Goal: Transaction & Acquisition: Book appointment/travel/reservation

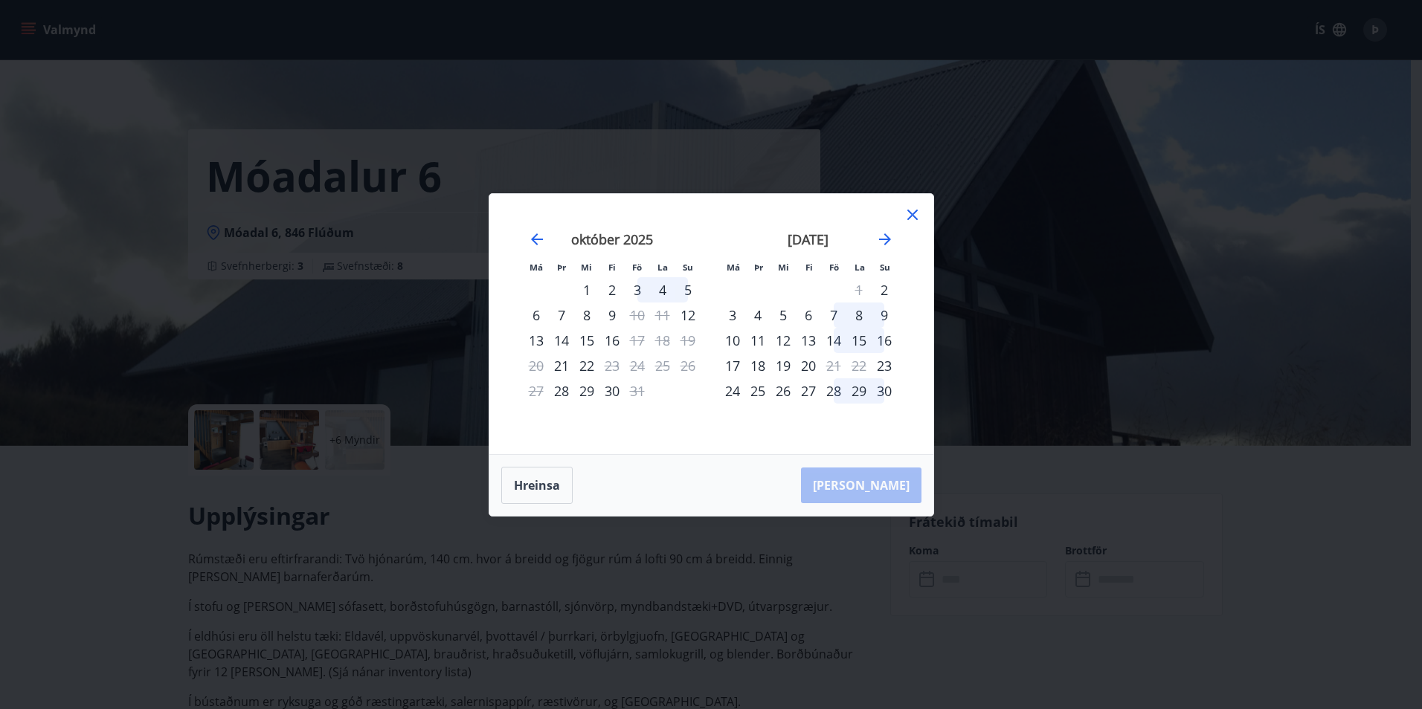
click at [840, 497] on div "Hreinsa Taka Frá" at bounding box center [711, 485] width 444 height 61
click at [851, 494] on div "Hreinsa Taka Frá" at bounding box center [711, 485] width 444 height 61
click at [877, 493] on div "Hreinsa Taka Frá" at bounding box center [711, 485] width 444 height 61
click at [903, 208] on icon at bounding box center [912, 215] width 18 height 18
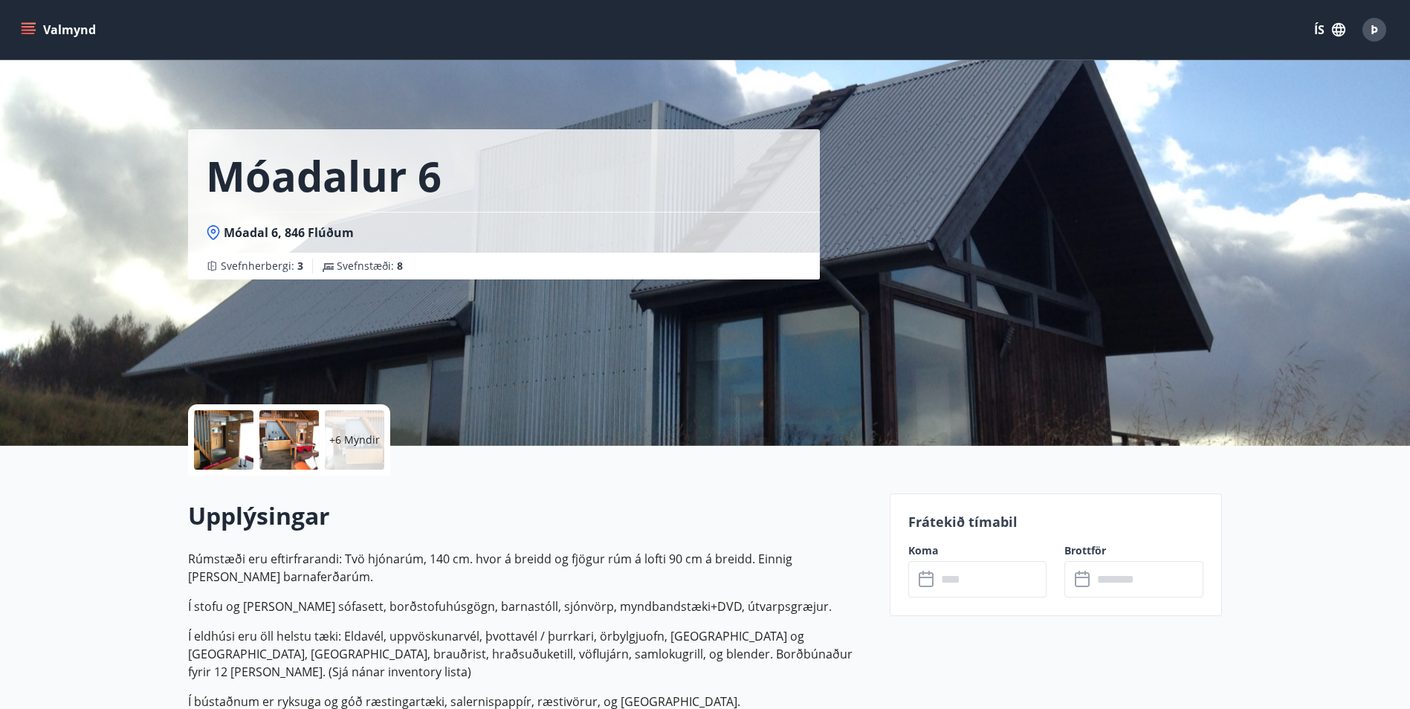
click at [926, 584] on icon at bounding box center [928, 580] width 18 height 18
click at [952, 571] on input "text" at bounding box center [992, 579] width 111 height 36
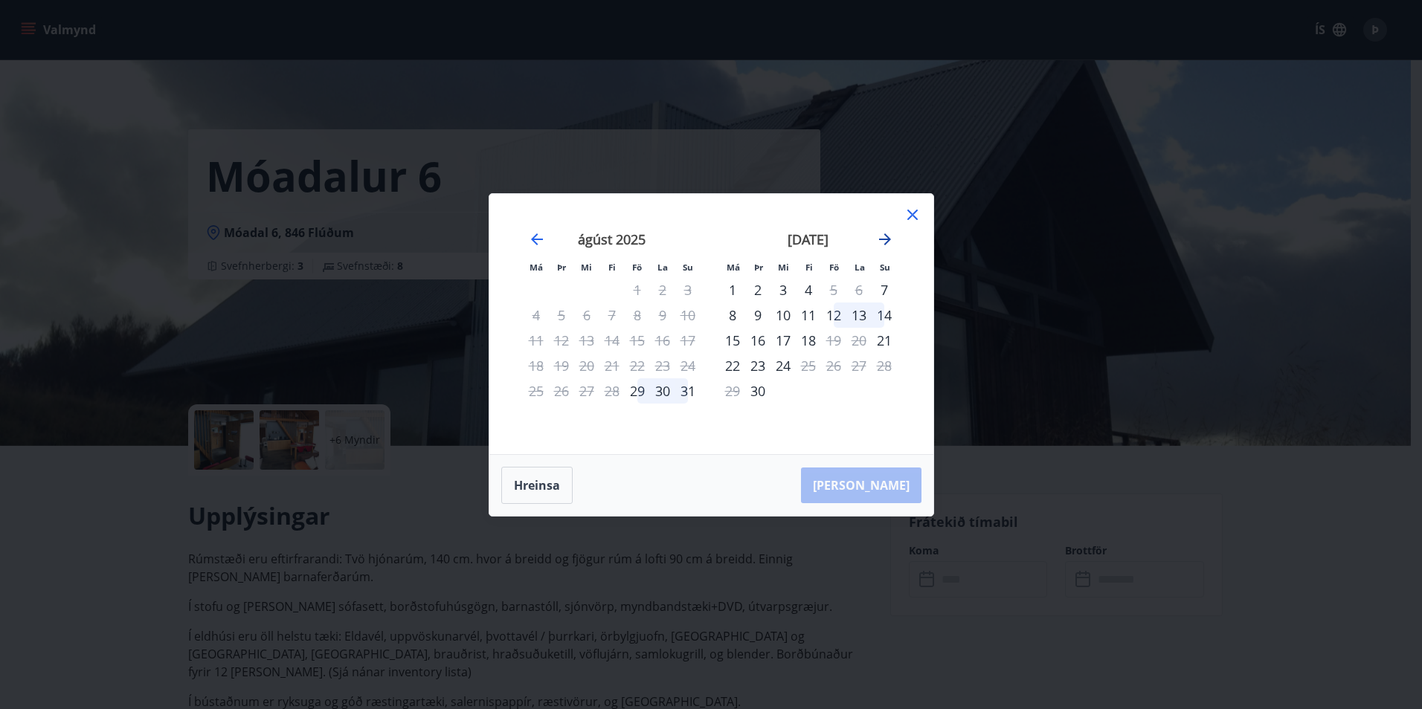
click at [880, 242] on icon "Move forward to switch to the next month." at bounding box center [885, 239] width 18 height 18
click at [839, 288] on div "3" at bounding box center [833, 289] width 25 height 25
click at [883, 278] on div "5" at bounding box center [883, 289] width 25 height 25
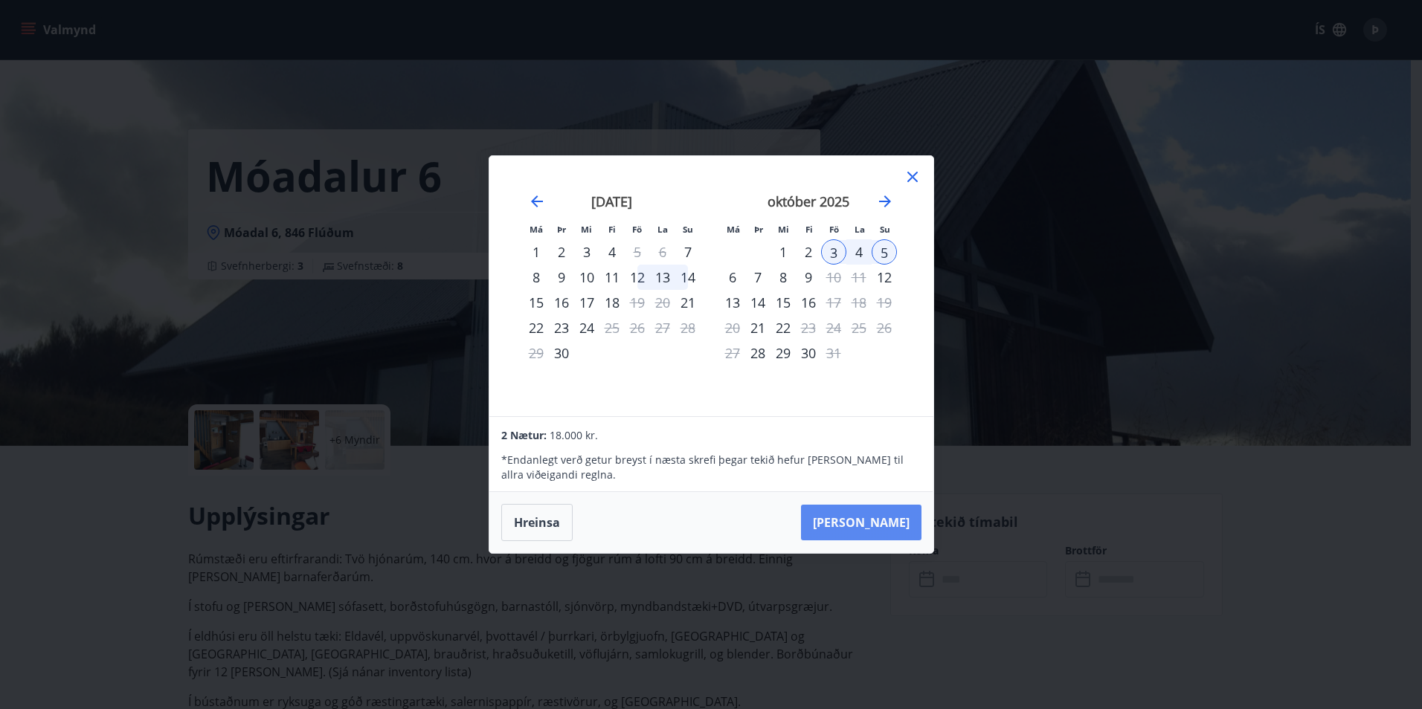
click at [875, 515] on button "Taka Frá" at bounding box center [861, 523] width 120 height 36
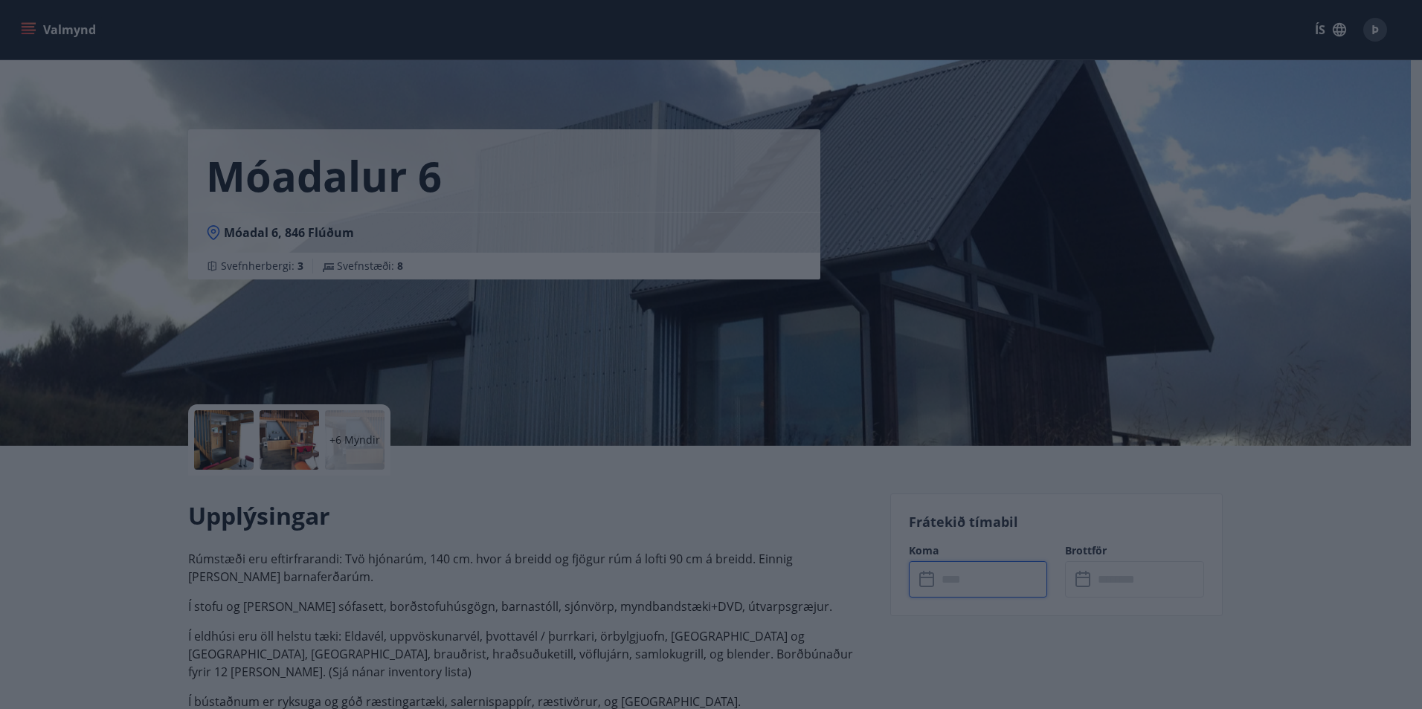
type input "******"
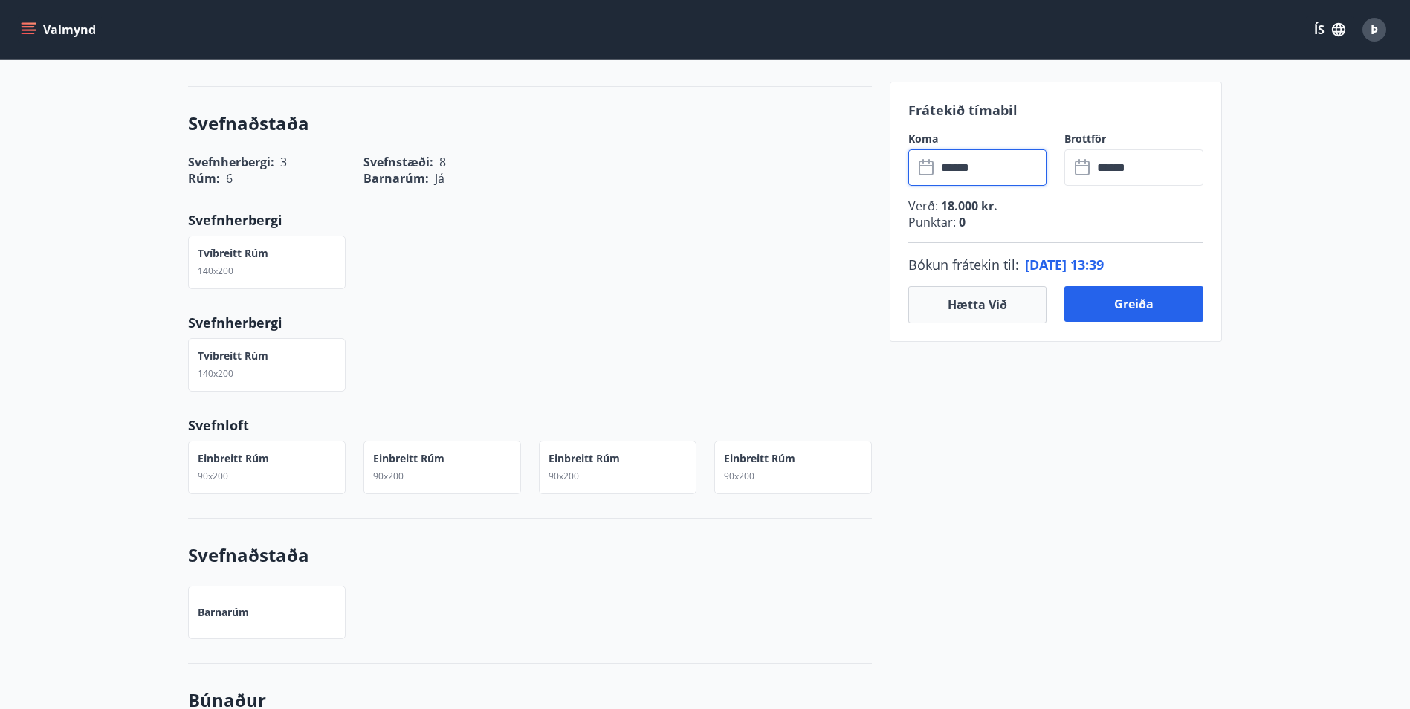
scroll to position [1289, 0]
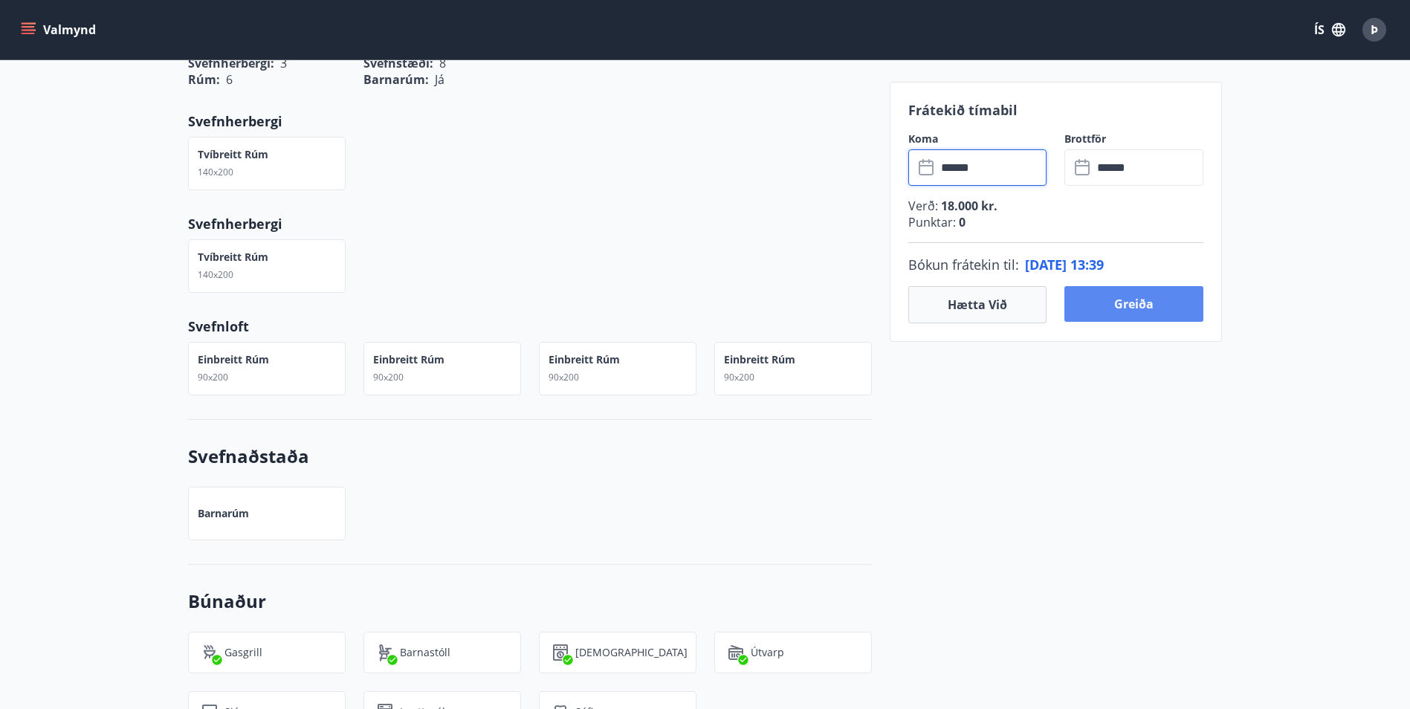
click at [1106, 320] on button "Greiða" at bounding box center [1134, 304] width 139 height 36
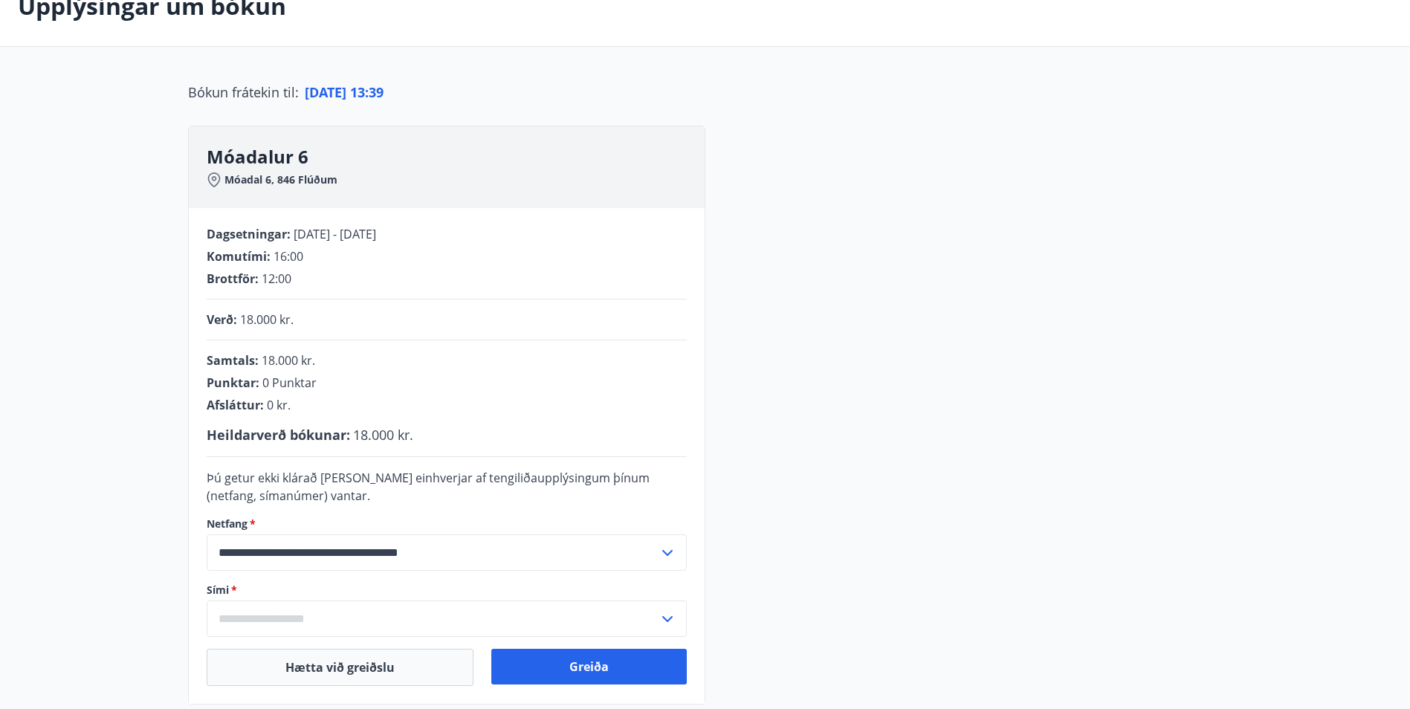
scroll to position [274, 0]
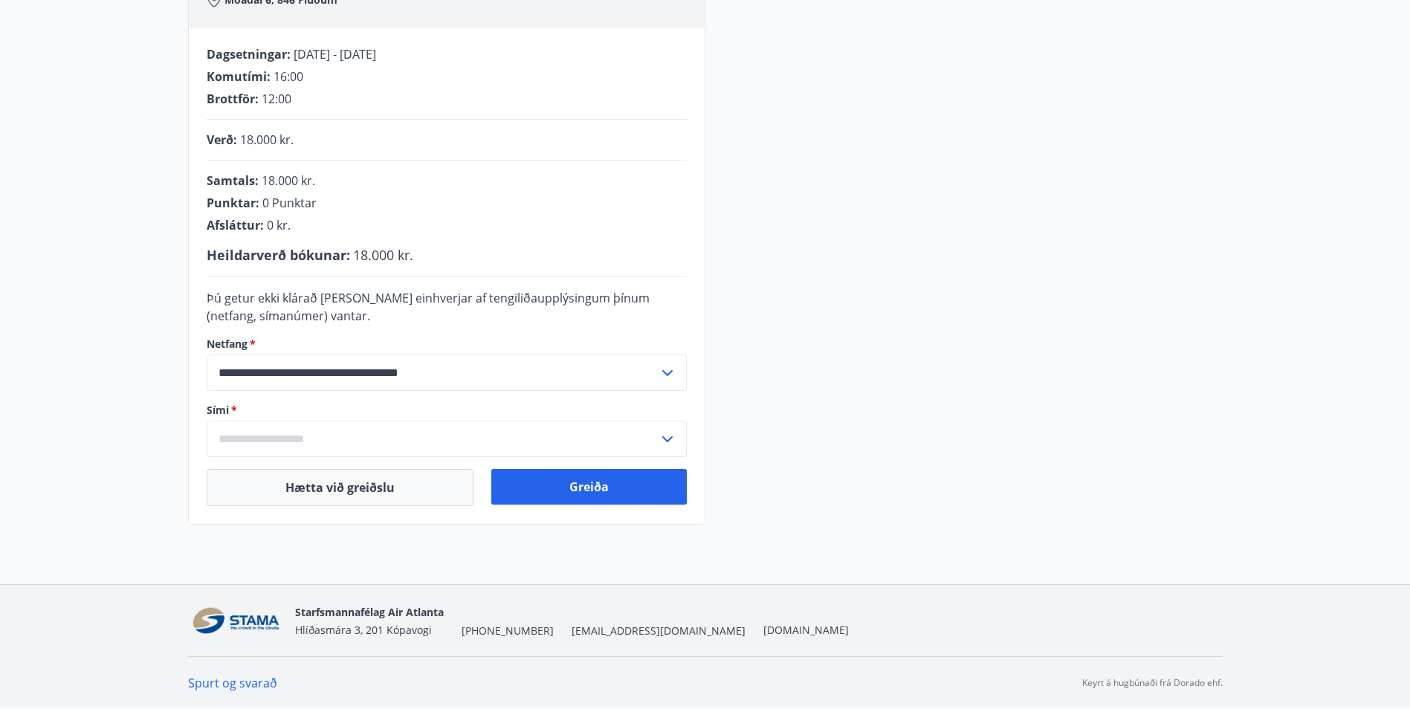
click at [272, 440] on input "text" at bounding box center [433, 439] width 452 height 36
click at [54, 337] on main "**********" at bounding box center [705, 155] width 1410 height 739
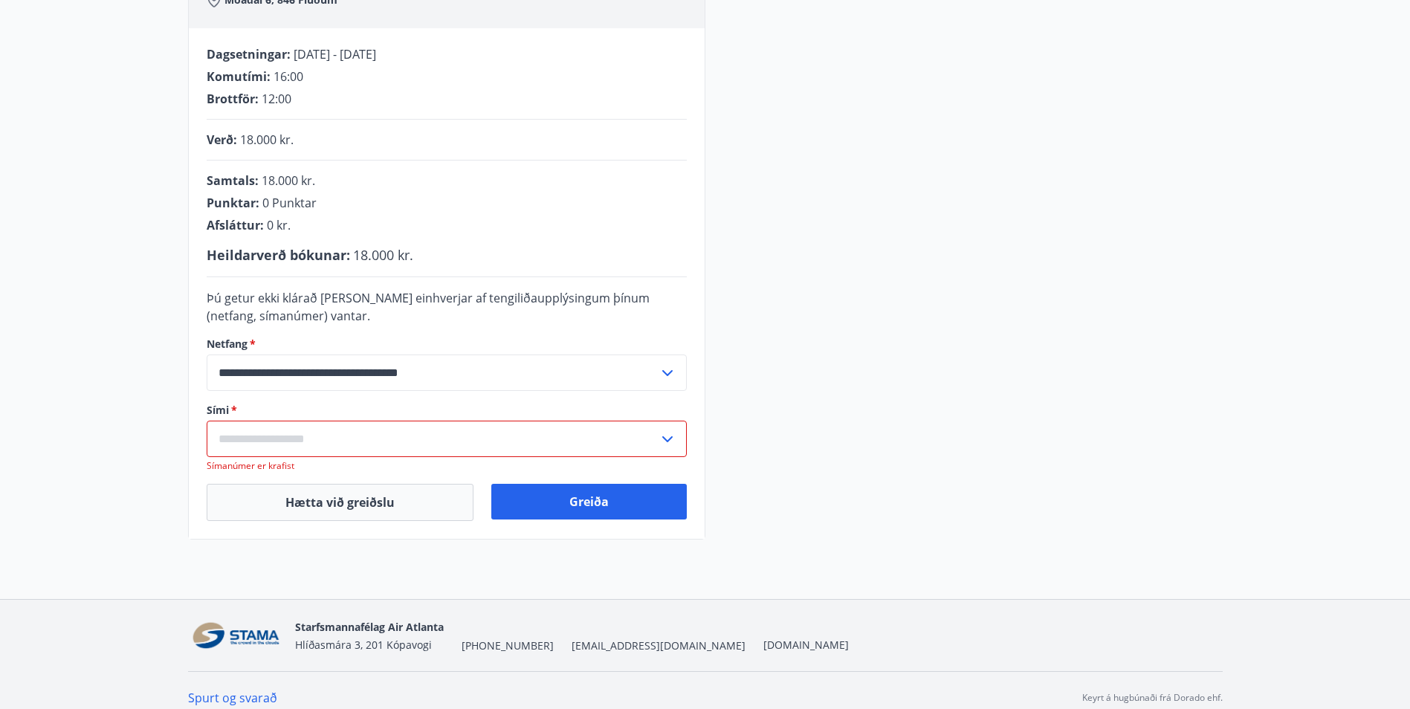
click at [254, 447] on input "text" at bounding box center [433, 439] width 452 height 36
click at [274, 460] on li "Skrá nýtt símanúmer" at bounding box center [446, 470] width 479 height 27
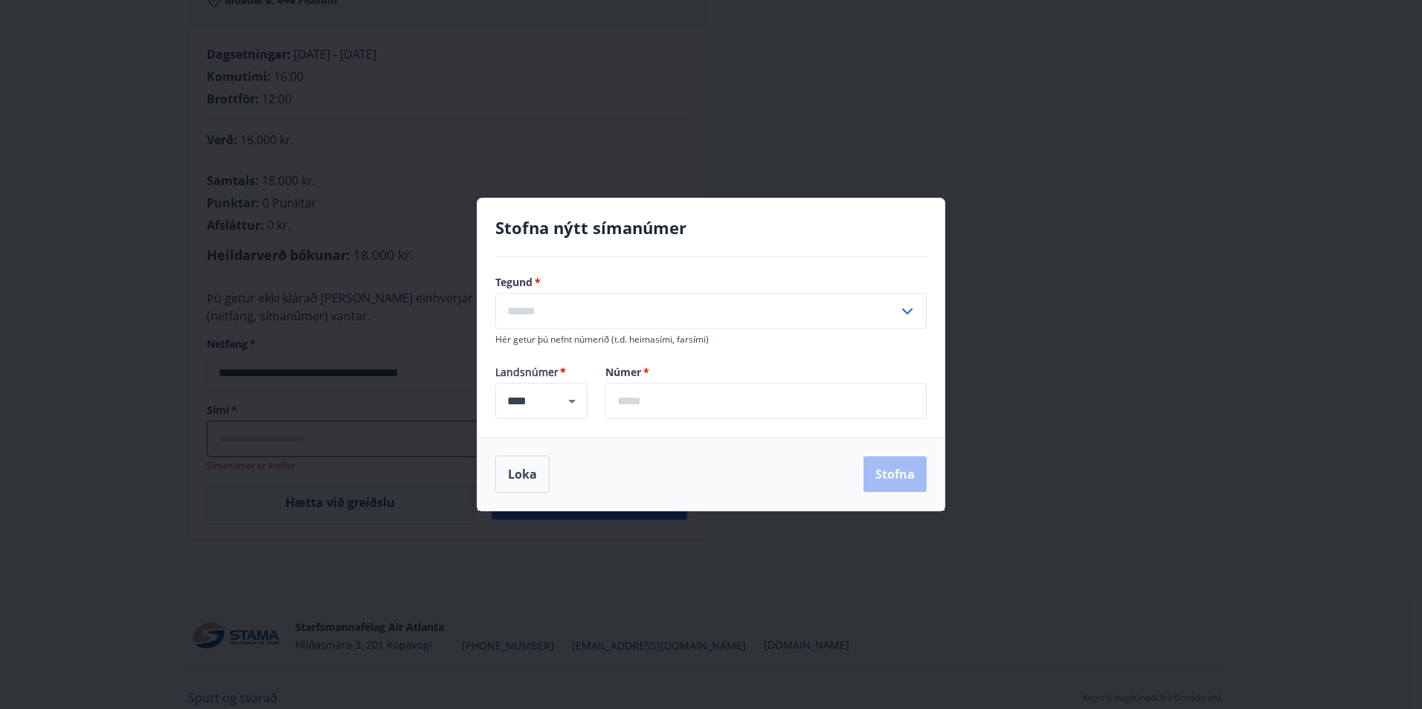
click at [645, 420] on div "Tegund   * ​ Hér getur þú nefnt númerið (t.d. heimasími, farsími) Landsnúmer * …" at bounding box center [710, 347] width 467 height 180
click at [645, 406] on input "text" at bounding box center [765, 401] width 321 height 36
type input "*******"
click at [535, 305] on input "text" at bounding box center [696, 311] width 403 height 36
click at [538, 350] on li "Farsími" at bounding box center [711, 342] width 430 height 27
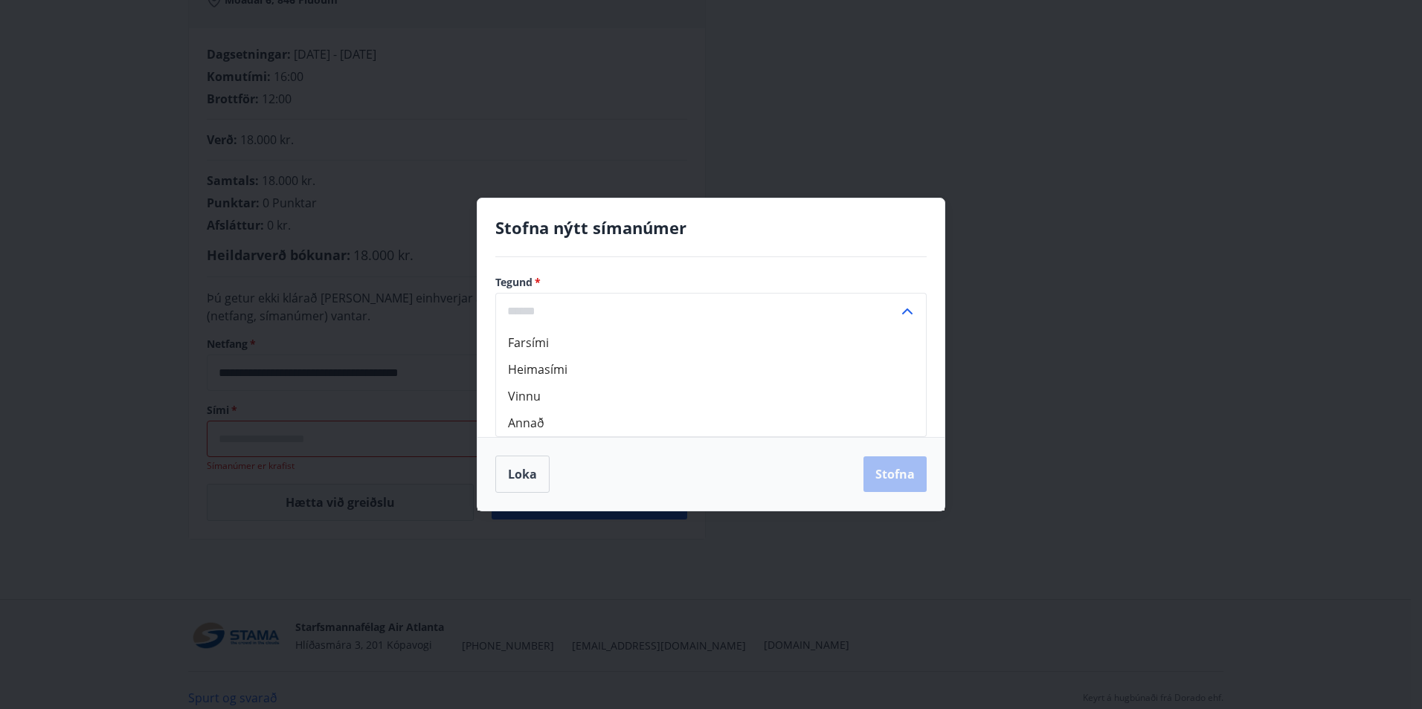
type input "*******"
click at [890, 493] on div "Loka Stofna" at bounding box center [710, 474] width 467 height 74
click at [892, 492] on div "Loka Stofna" at bounding box center [710, 474] width 431 height 37
click at [872, 466] on button "Stofna" at bounding box center [894, 475] width 63 height 36
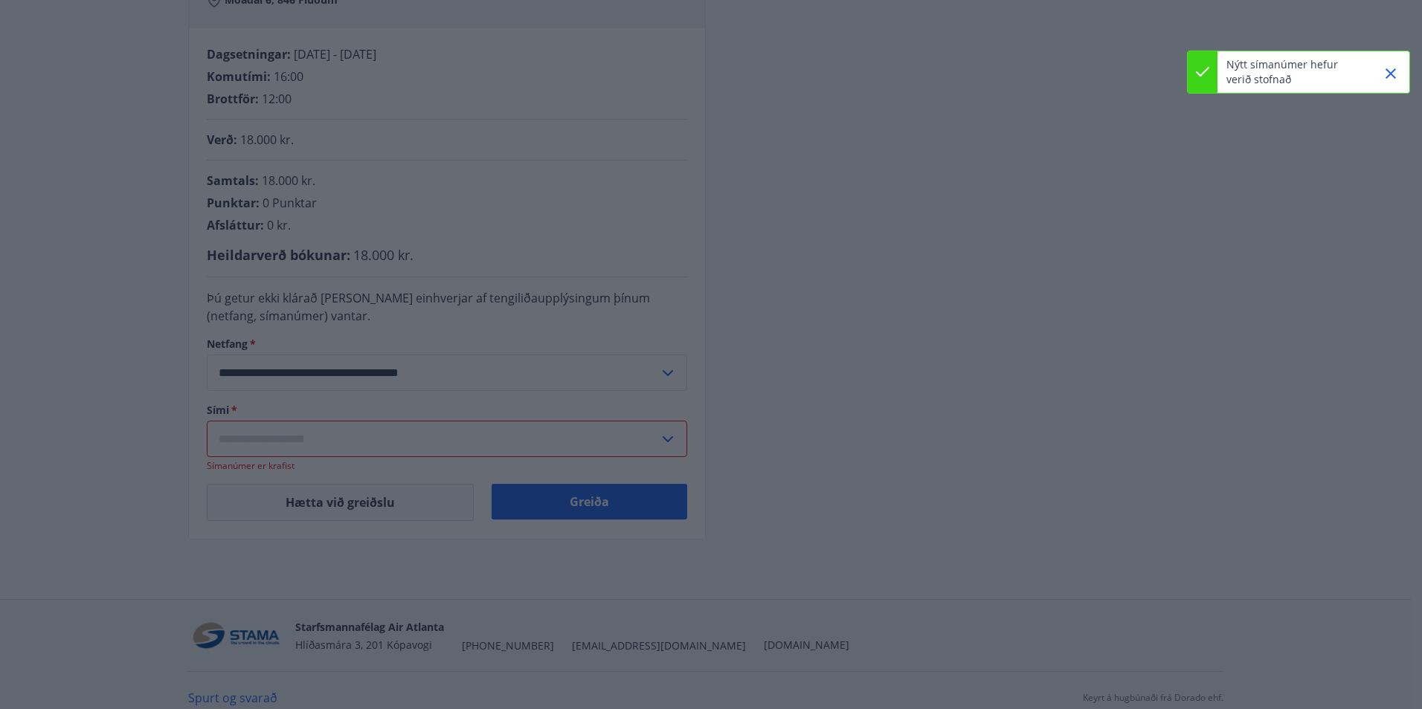
type input "**********"
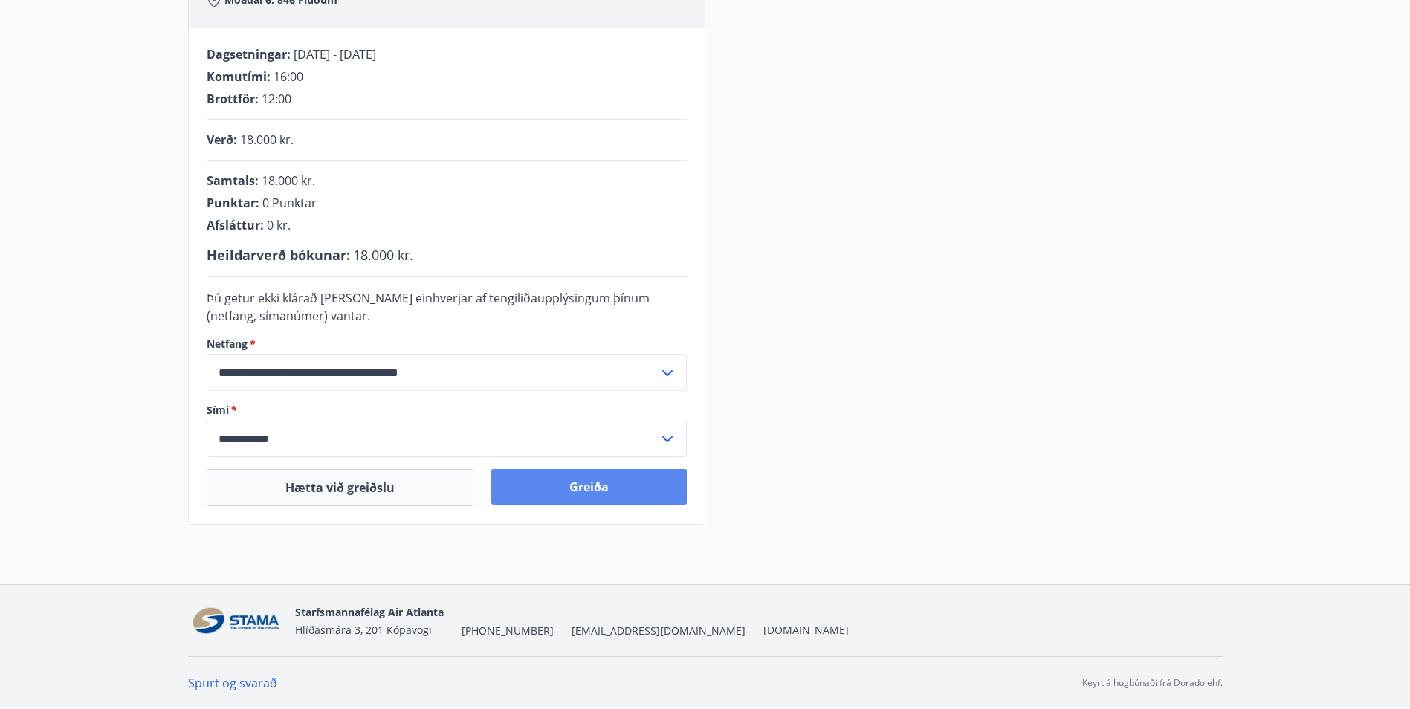
click at [584, 503] on button "Greiða" at bounding box center [589, 487] width 196 height 36
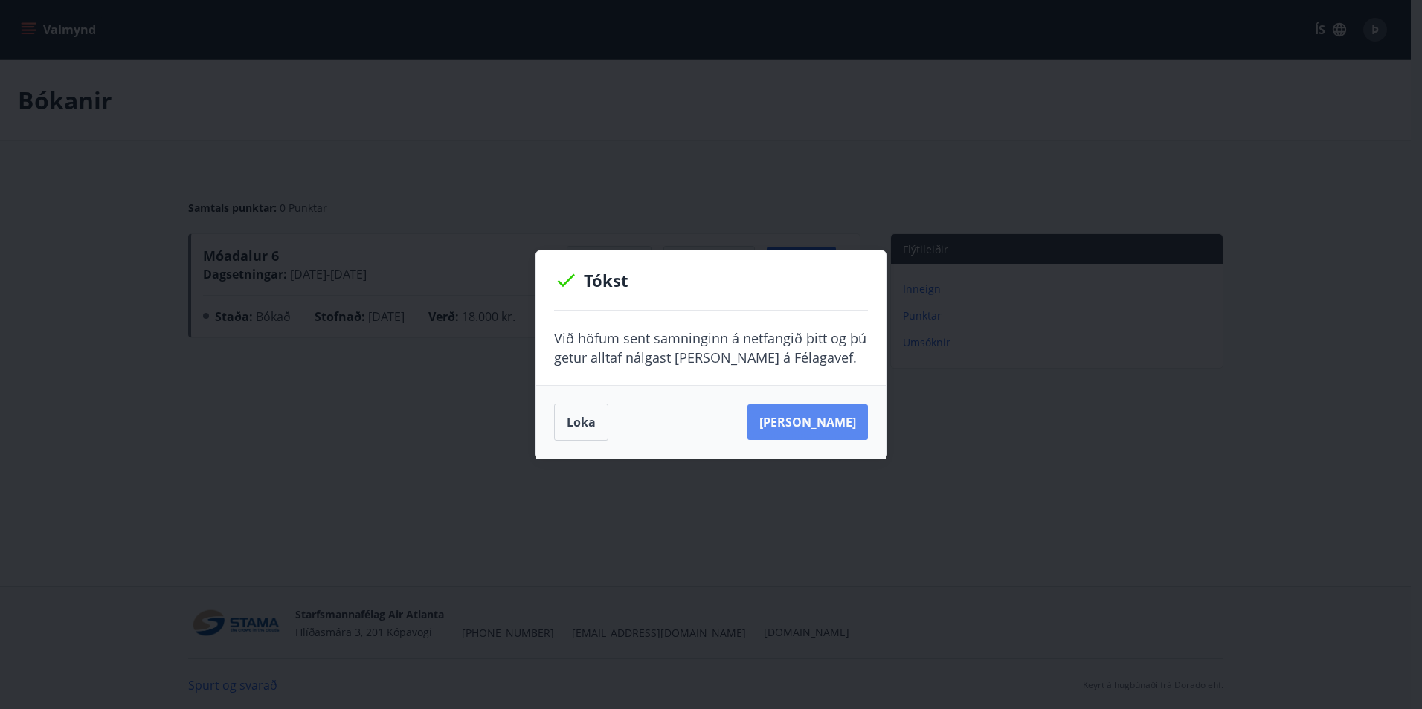
click at [825, 421] on button "[PERSON_NAME]" at bounding box center [807, 422] width 120 height 36
click at [558, 415] on button "Loka" at bounding box center [581, 422] width 54 height 37
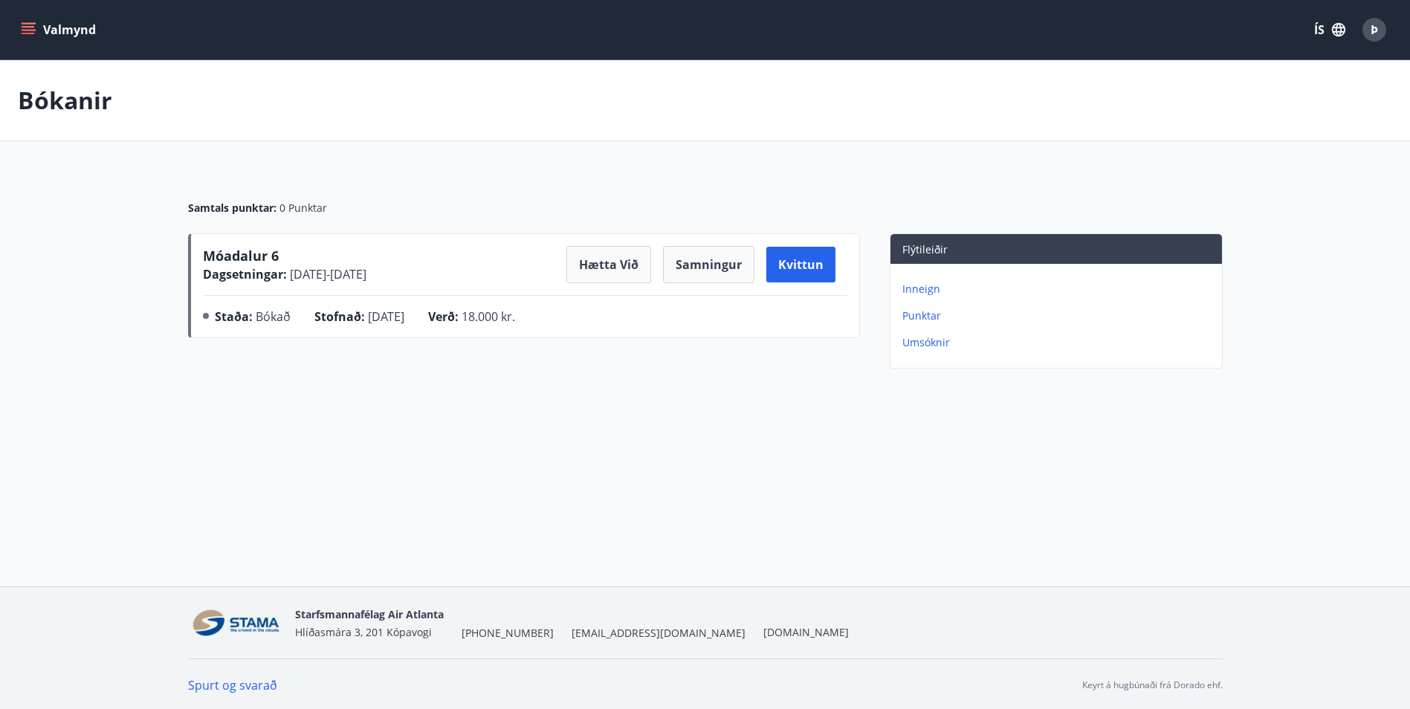
click at [432, 479] on div "Valmynd ÍS Þ Bókanir Samtals punktar : 0 Punktar Móadalur 6 Dagsetningar : [DAT…" at bounding box center [705, 293] width 1410 height 587
